Goal: Transaction & Acquisition: Book appointment/travel/reservation

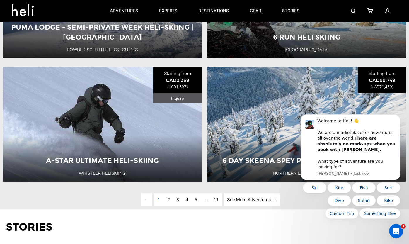
scroll to position [1424, 0]
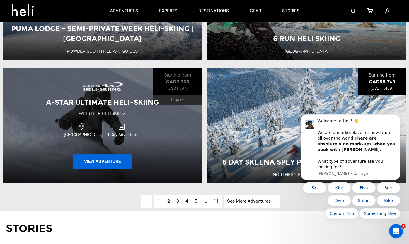
click at [108, 160] on button "View Adventure" at bounding box center [102, 161] width 59 height 15
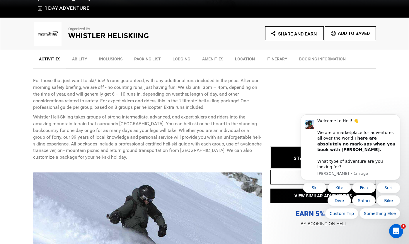
scroll to position [197, 0]
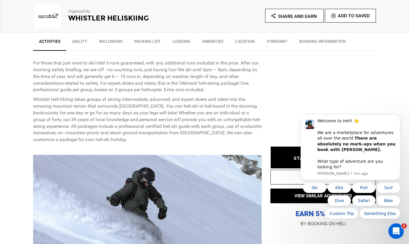
click at [396, 232] on icon "Open Intercom Messenger" at bounding box center [395, 230] width 10 height 10
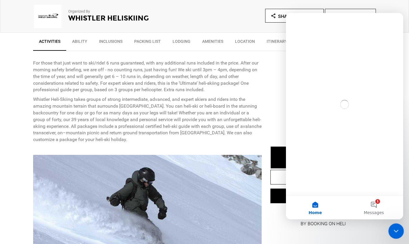
scroll to position [0, 0]
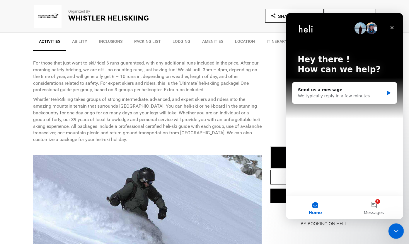
click at [396, 232] on icon "Close Intercom Messenger" at bounding box center [394, 229] width 7 height 7
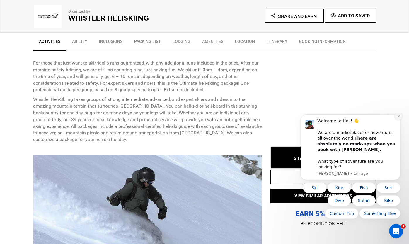
click at [398, 118] on icon "Dismiss notification" at bounding box center [398, 115] width 3 height 3
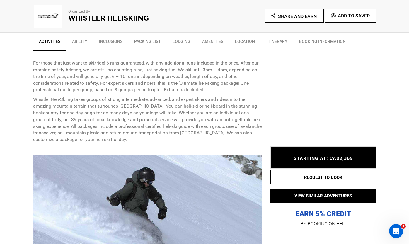
click at [314, 160] on span "STARTING AT: CAD2,369" at bounding box center [322, 158] width 59 height 6
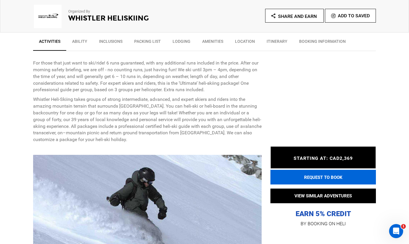
click at [318, 174] on button "REQUEST TO BOOK" at bounding box center [322, 177] width 105 height 15
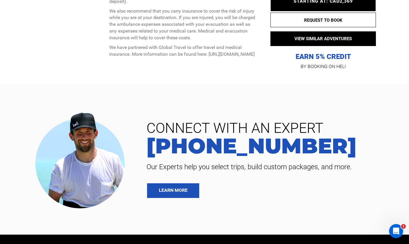
scroll to position [1606, 0]
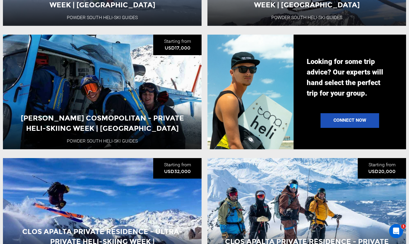
scroll to position [599, 0]
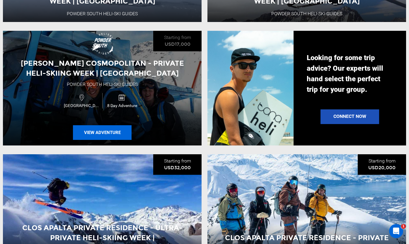
click at [117, 131] on button "View Adventure" at bounding box center [102, 132] width 59 height 15
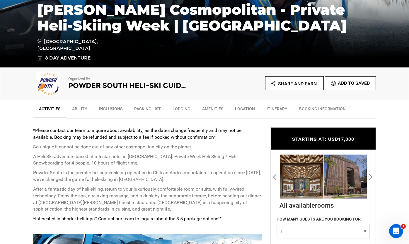
scroll to position [119, 0]
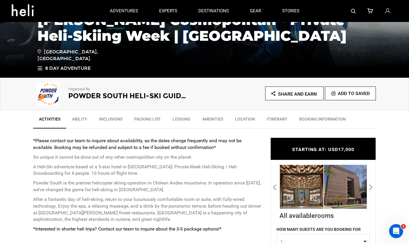
click at [272, 118] on link "Itinerary" at bounding box center [277, 120] width 32 height 15
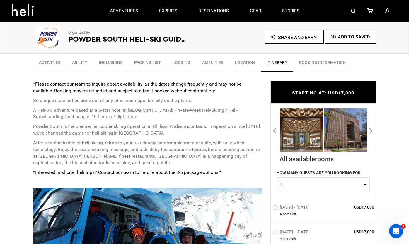
scroll to position [152, 0]
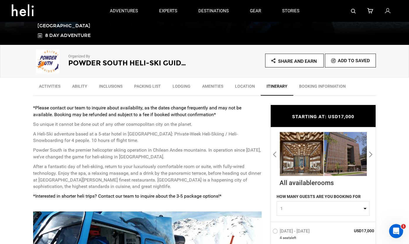
click at [161, 83] on link "Packing List" at bounding box center [147, 87] width 38 height 15
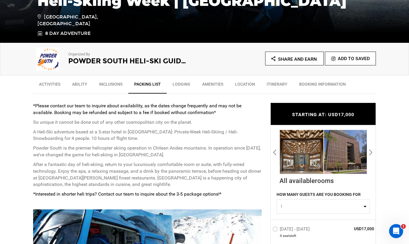
scroll to position [193, 0]
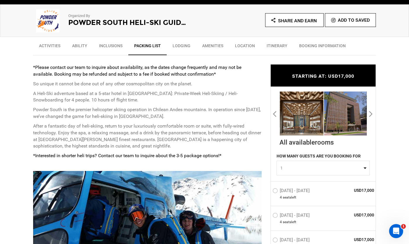
click at [117, 52] on link "Inclusions" at bounding box center [110, 47] width 35 height 15
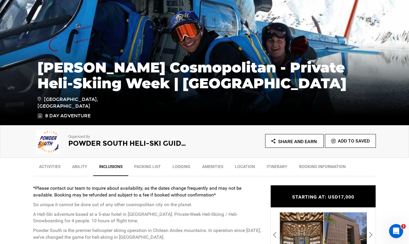
scroll to position [109, 0]
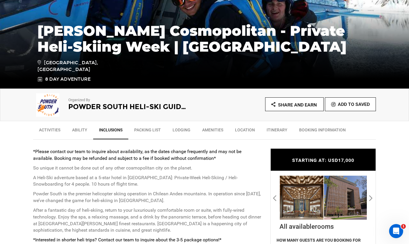
click at [54, 131] on link "Activities" at bounding box center [49, 131] width 33 height 15
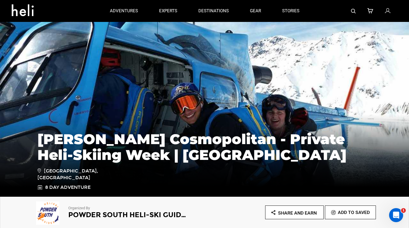
scroll to position [153, 0]
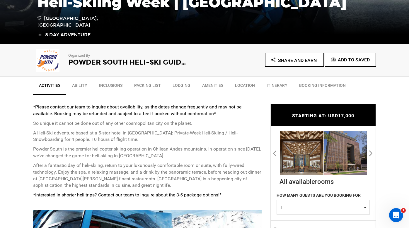
click at [244, 84] on link "Location" at bounding box center [245, 87] width 32 height 15
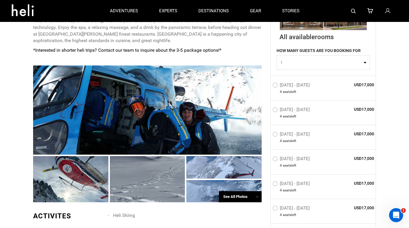
scroll to position [261, 0]
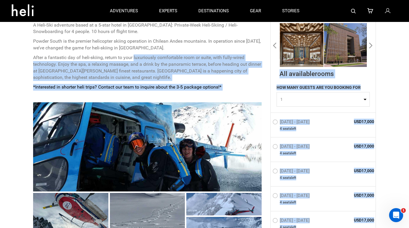
drag, startPoint x: 134, startPoint y: 61, endPoint x: 209, endPoint y: 103, distance: 86.8
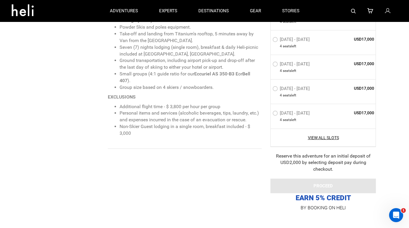
scroll to position [550, 0]
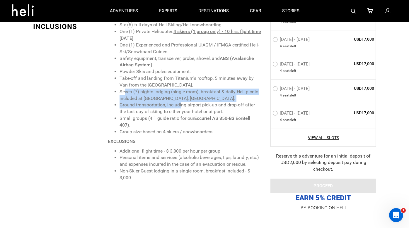
drag, startPoint x: 124, startPoint y: 92, endPoint x: 181, endPoint y: 107, distance: 59.1
click at [181, 107] on ul "Six (6) full days of Heli-Skiing/Heli-snowboarding. One (1) Private Helicopter:…" at bounding box center [185, 79] width 154 height 114
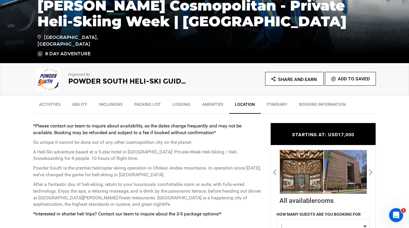
scroll to position [155, 0]
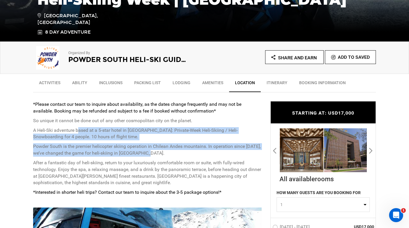
drag, startPoint x: 78, startPoint y: 128, endPoint x: 200, endPoint y: 153, distance: 124.5
click at [201, 153] on div "*Please contact our team to inquire about availability, as the dates change fre…" at bounding box center [147, 129] width 228 height 56
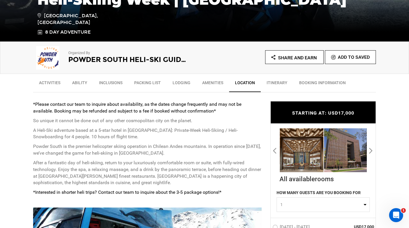
click at [268, 86] on link "Itinerary" at bounding box center [277, 84] width 32 height 15
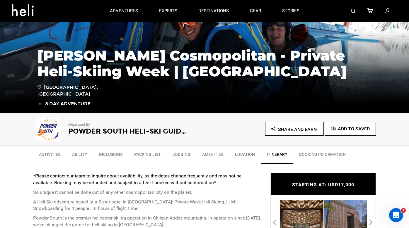
scroll to position [81, 0]
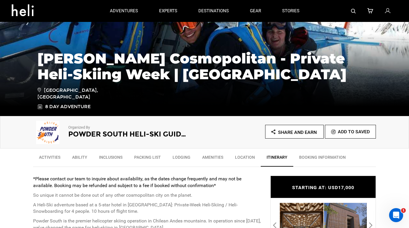
click at [308, 152] on link "BOOKING INFORMATION" at bounding box center [322, 159] width 58 height 15
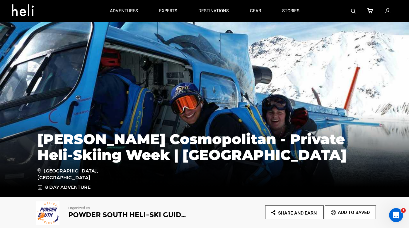
scroll to position [127, 0]
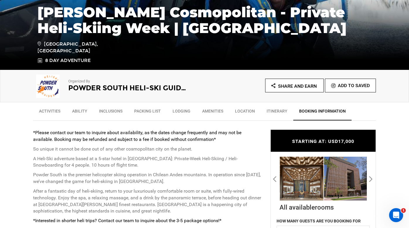
click at [316, 144] on span "STARTING AT: USD17,000" at bounding box center [323, 142] width 62 height 6
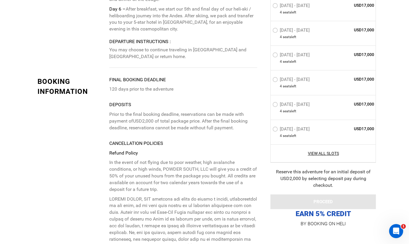
scroll to position [1711, 0]
